Goal: Information Seeking & Learning: Learn about a topic

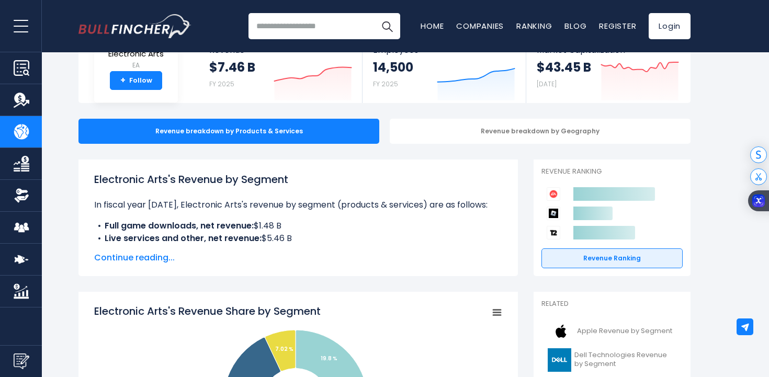
scroll to position [71, 0]
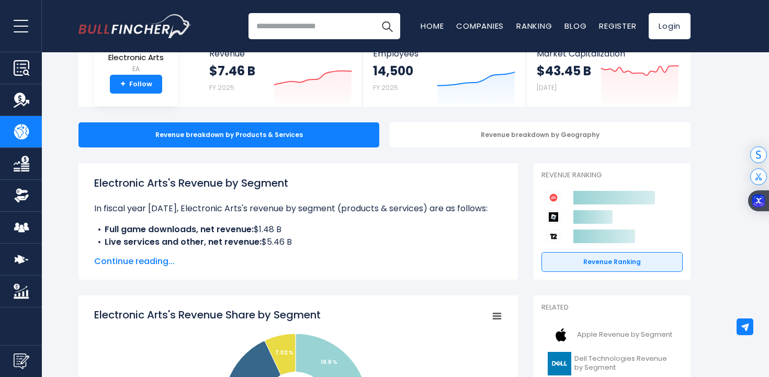
click at [148, 266] on span "Continue reading..." at bounding box center [298, 261] width 408 height 13
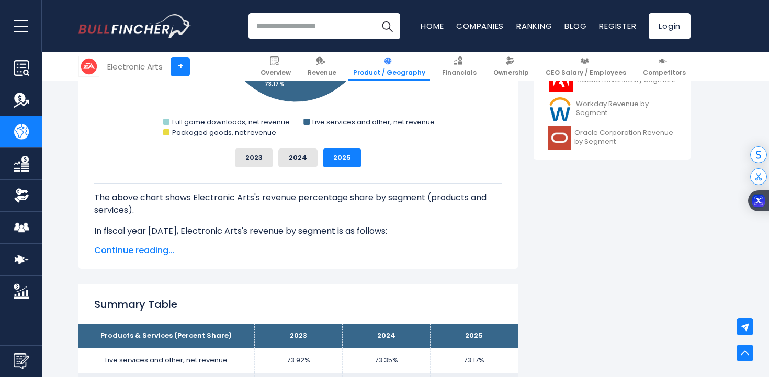
scroll to position [549, 0]
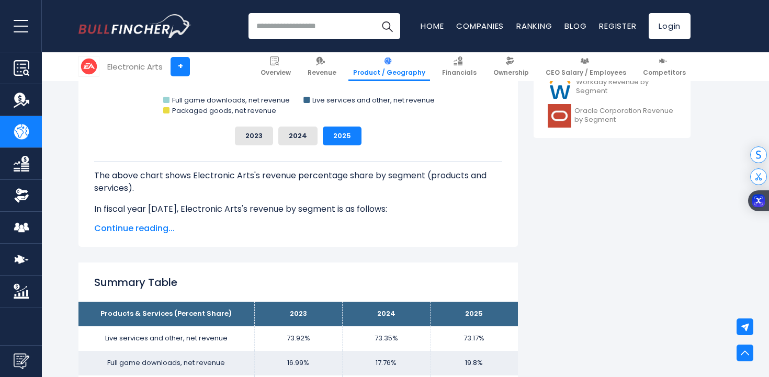
click at [163, 228] on span "Continue reading..." at bounding box center [298, 228] width 408 height 13
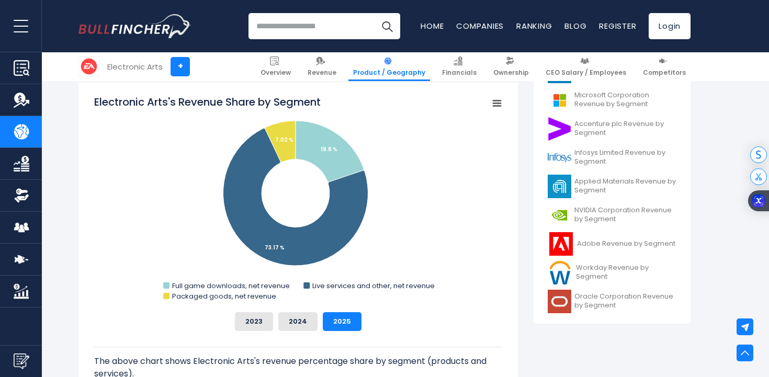
scroll to position [350, 0]
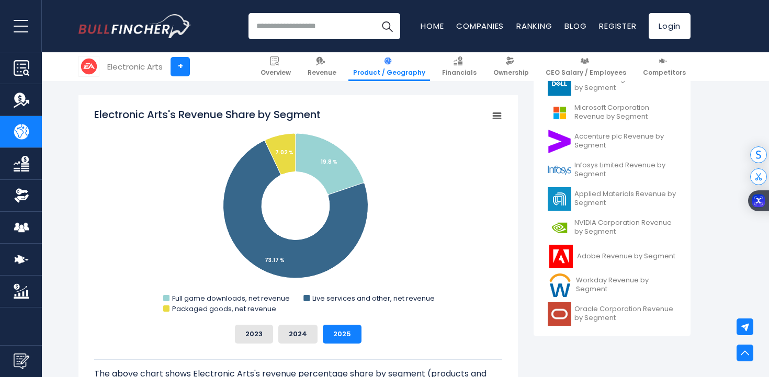
click at [496, 115] on rect "Electronic Arts's Revenue Share by Segment" at bounding box center [497, 116] width 15 height 15
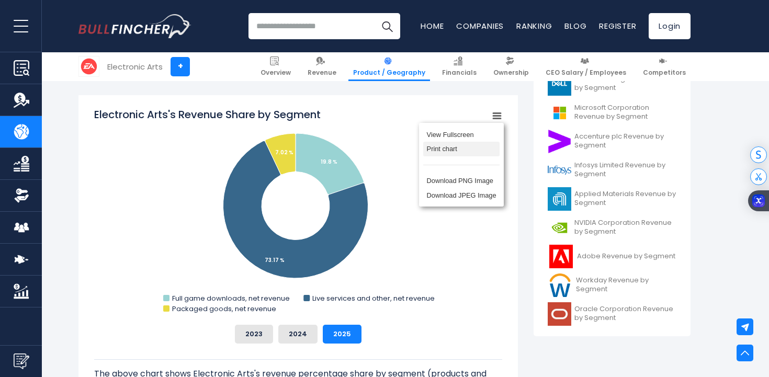
click at [453, 150] on li "Print chart" at bounding box center [461, 149] width 76 height 15
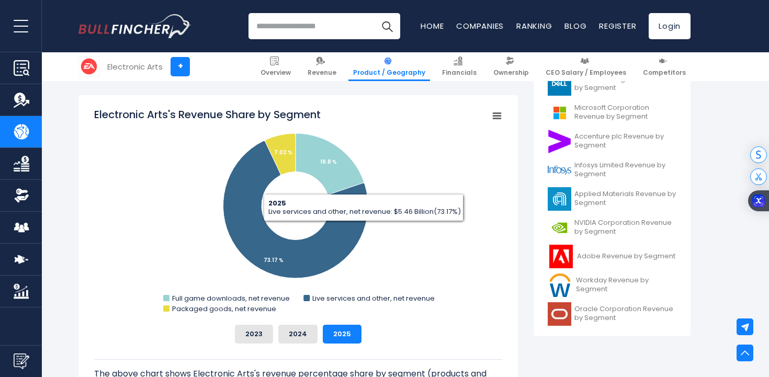
click at [499, 116] on icon "Electronic Arts's Revenue Share by Segment" at bounding box center [496, 116] width 7 height 5
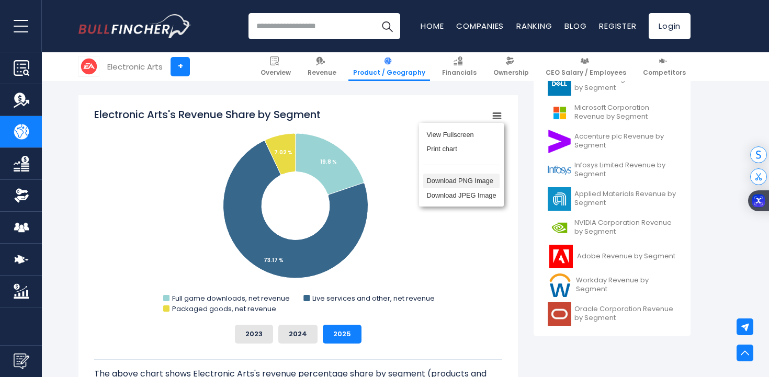
click at [463, 183] on li "Download PNG Image" at bounding box center [461, 181] width 76 height 15
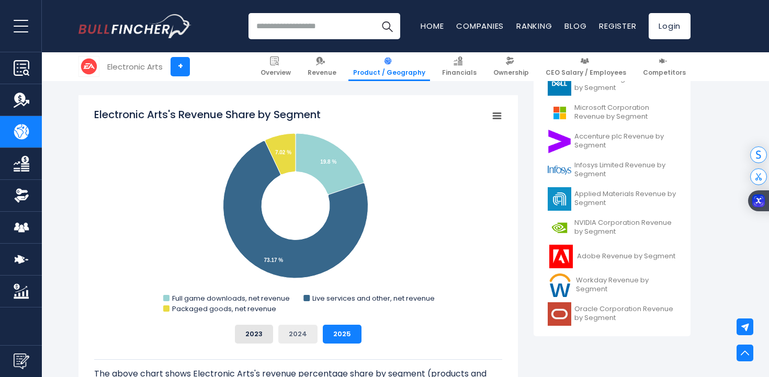
click at [301, 325] on button "2024" at bounding box center [297, 334] width 39 height 19
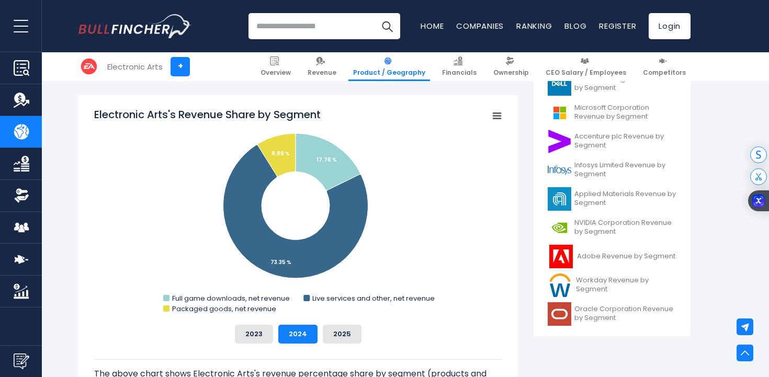
click at [493, 123] on g "Chart context menu" at bounding box center [497, 116] width 15 height 15
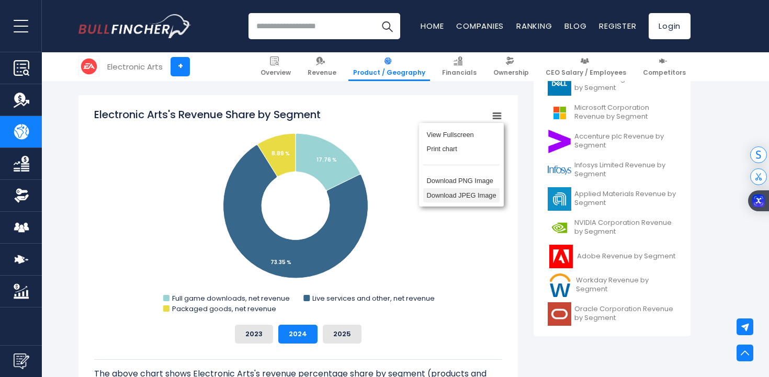
click at [454, 188] on li "Download PNG Image" at bounding box center [461, 181] width 76 height 15
